Goal: Task Accomplishment & Management: Complete application form

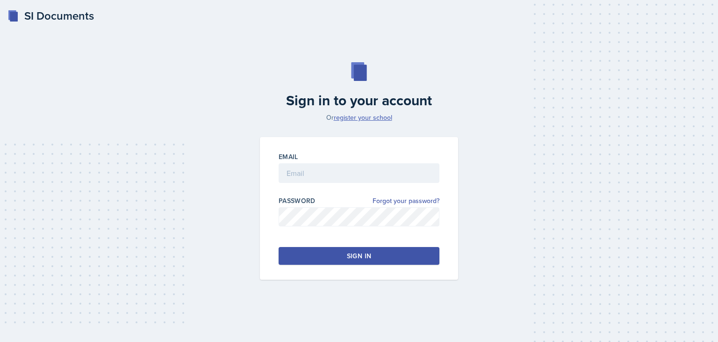
click at [348, 117] on link "register your school" at bounding box center [363, 117] width 58 height 9
click at [311, 175] on input "email" at bounding box center [359, 173] width 161 height 20
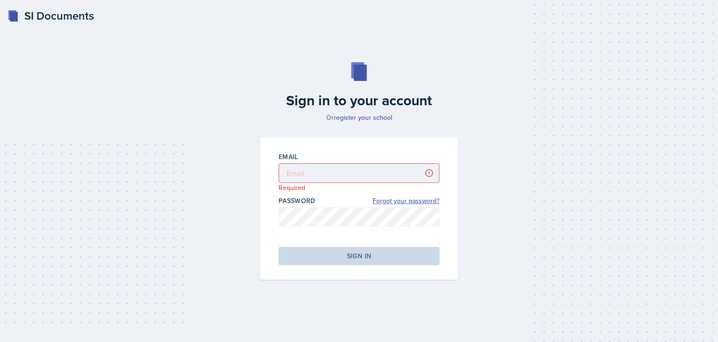
click at [381, 201] on link "Forgot your password?" at bounding box center [406, 201] width 67 height 10
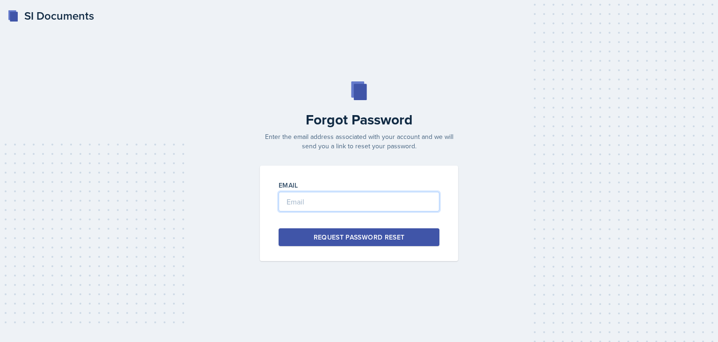
click at [332, 204] on input "email" at bounding box center [359, 202] width 161 height 20
type input "j"
type input "khanm11"
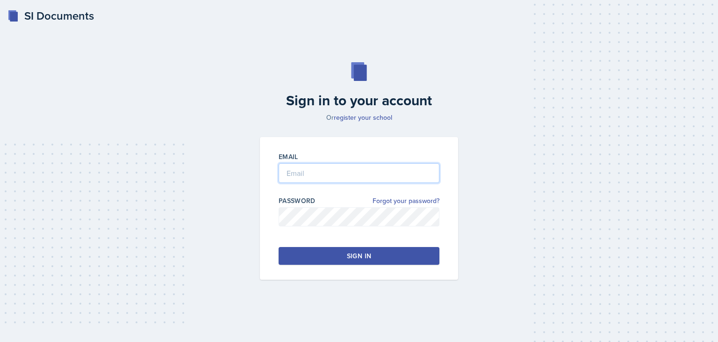
click at [295, 170] on input "email" at bounding box center [359, 173] width 161 height 20
type input "[EMAIL_ADDRESS][DOMAIN_NAME]"
click at [388, 252] on button "Sign in" at bounding box center [359, 256] width 161 height 18
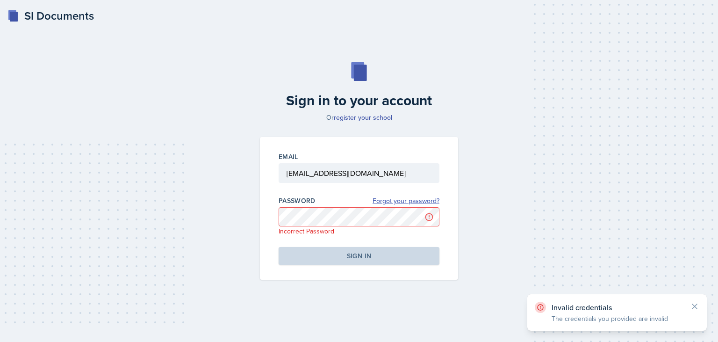
click at [402, 200] on link "Forgot your password?" at bounding box center [406, 201] width 67 height 10
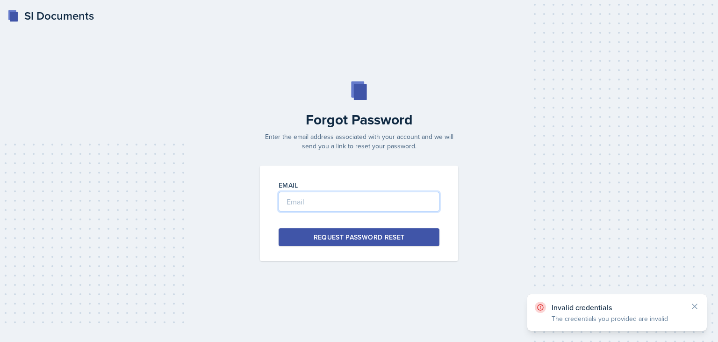
click at [402, 200] on input "email" at bounding box center [359, 202] width 161 height 20
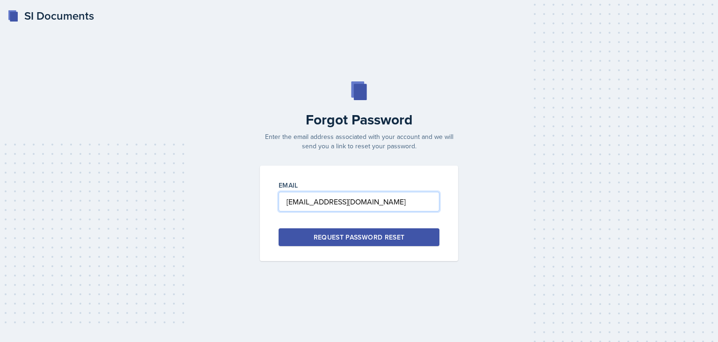
type input "khanm117@gator.uhd.edu"
click at [322, 259] on div "Email khanm117@gator.uhd.edu Request Password Reset" at bounding box center [359, 213] width 198 height 95
click at [302, 235] on button "Request Password Reset" at bounding box center [359, 237] width 161 height 18
click at [304, 208] on input "email" at bounding box center [359, 202] width 161 height 20
type input "khanm117@gator.uhd.edu"
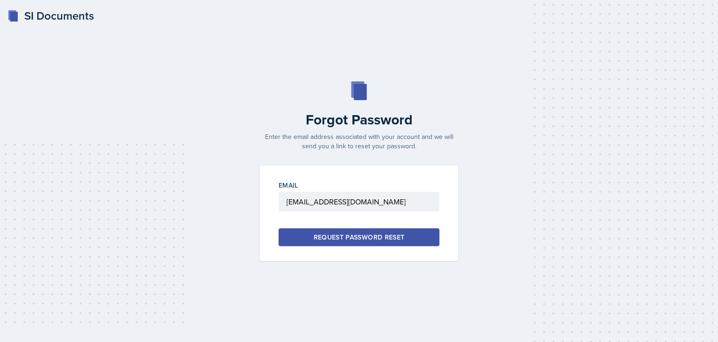
click at [314, 239] on div "Request Password Reset" at bounding box center [359, 236] width 91 height 9
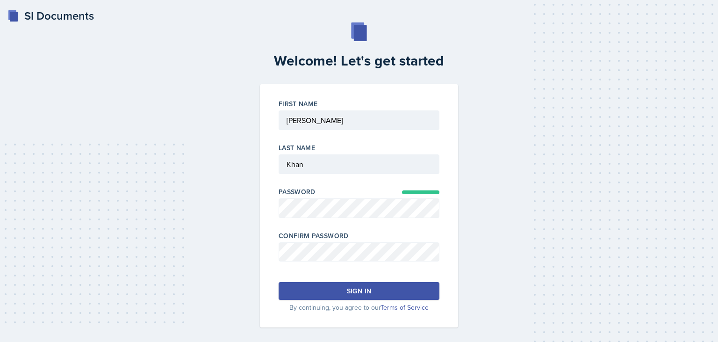
click at [445, 267] on div "First Name Last Name Password Confirm Password Sign in By continuing, you agree…" at bounding box center [359, 205] width 198 height 243
click at [384, 289] on button "Sign in" at bounding box center [359, 291] width 161 height 18
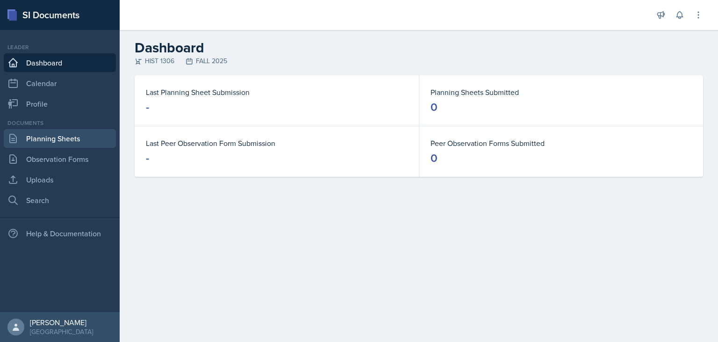
click at [63, 137] on link "Planning Sheets" at bounding box center [60, 138] width 112 height 19
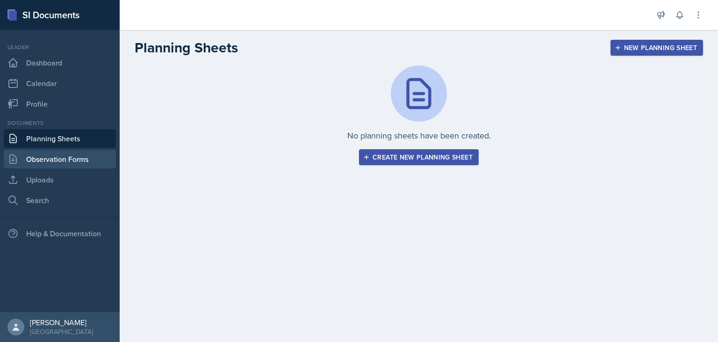
click at [72, 158] on link "Observation Forms" at bounding box center [60, 159] width 112 height 19
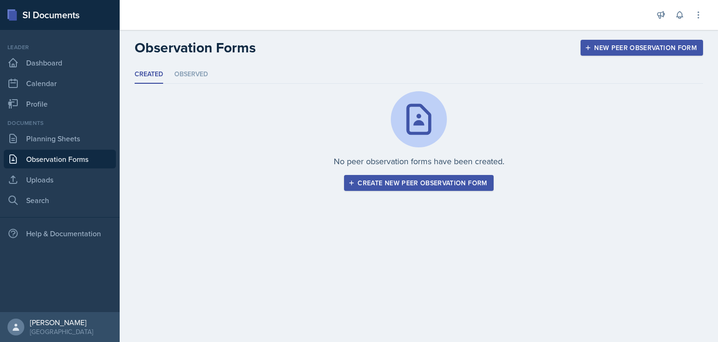
click at [657, 44] on div "New Peer Observation Form" at bounding box center [642, 47] width 110 height 7
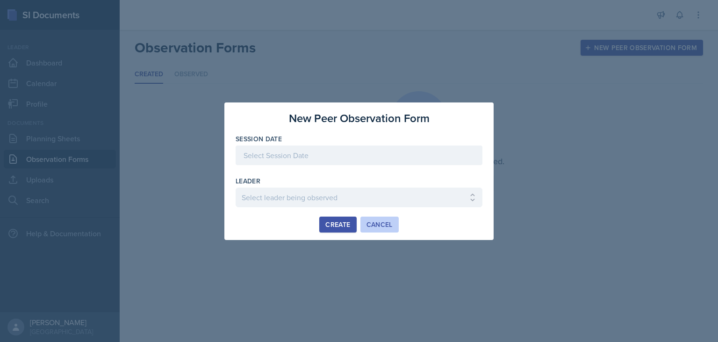
click at [383, 224] on div "Cancel" at bounding box center [380, 224] width 26 height 7
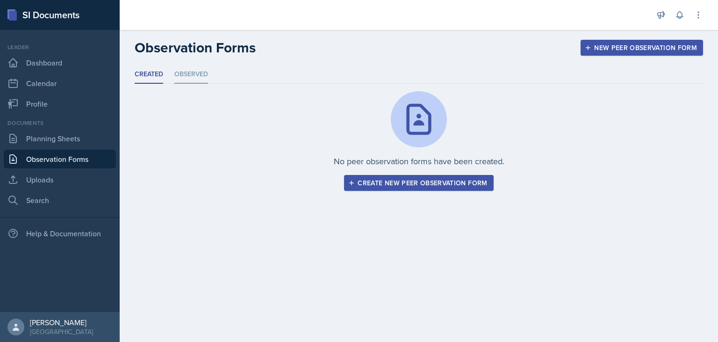
click at [186, 70] on li "Observed" at bounding box center [191, 74] width 34 height 18
